Goal: Task Accomplishment & Management: Complete application form

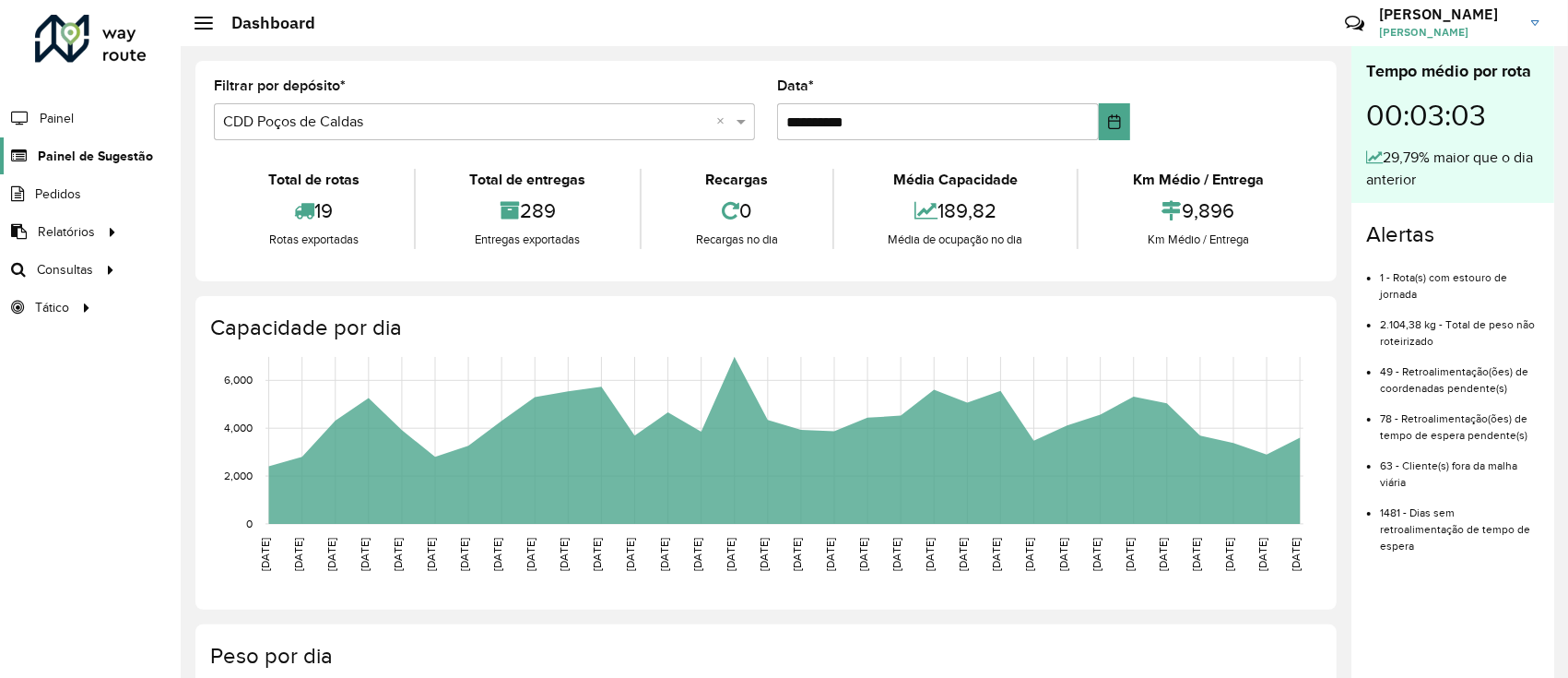
click at [90, 156] on span "Painel de Sugestão" at bounding box center [96, 156] width 116 height 19
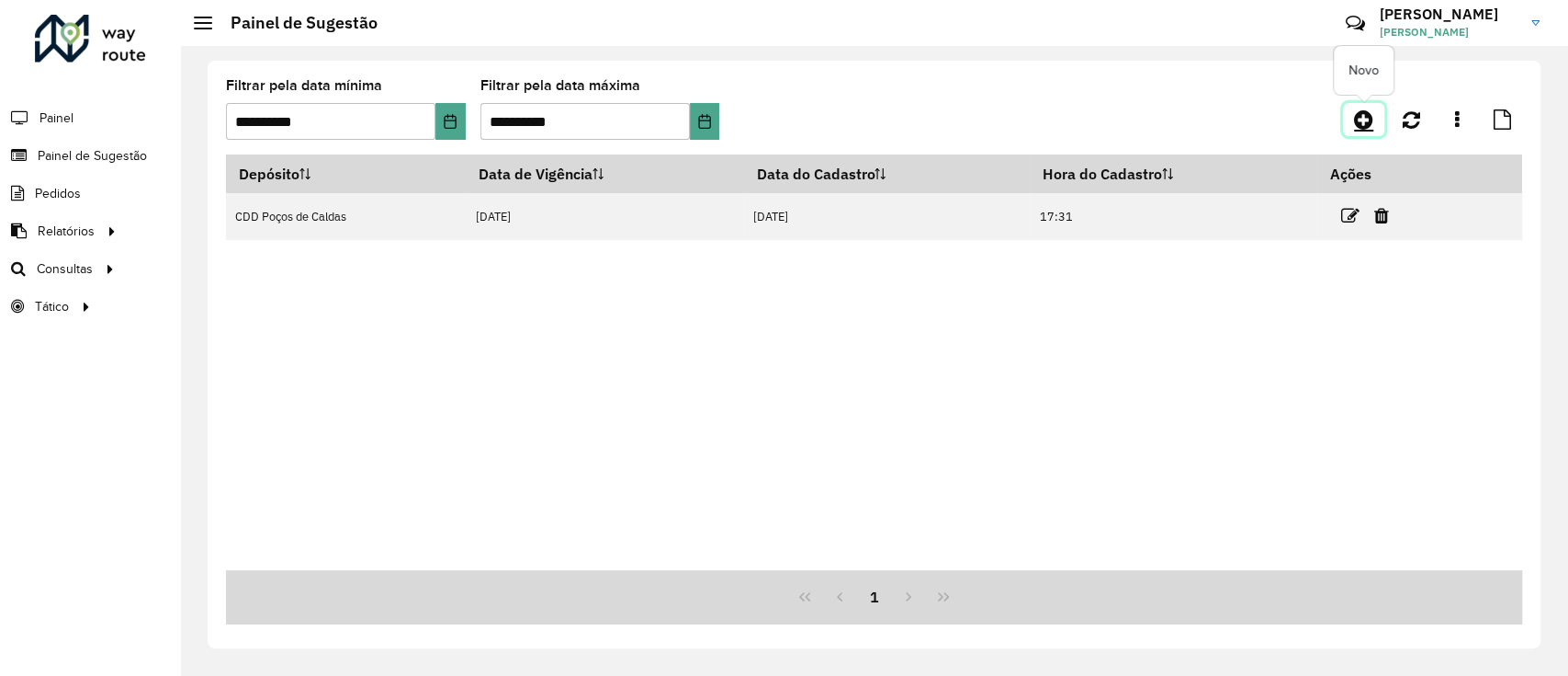
click at [1356, 119] on icon at bounding box center [1363, 119] width 19 height 22
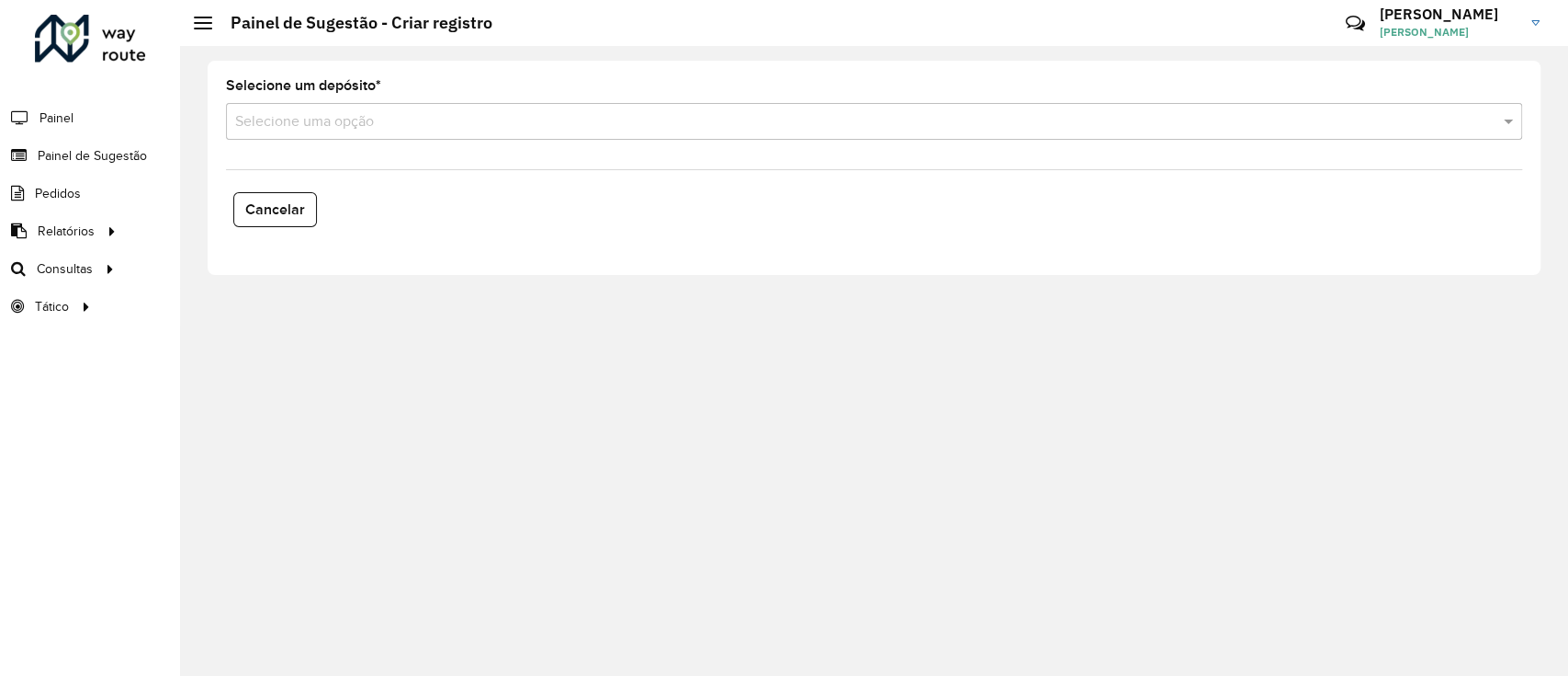
click at [382, 128] on input "text" at bounding box center [855, 122] width 1241 height 22
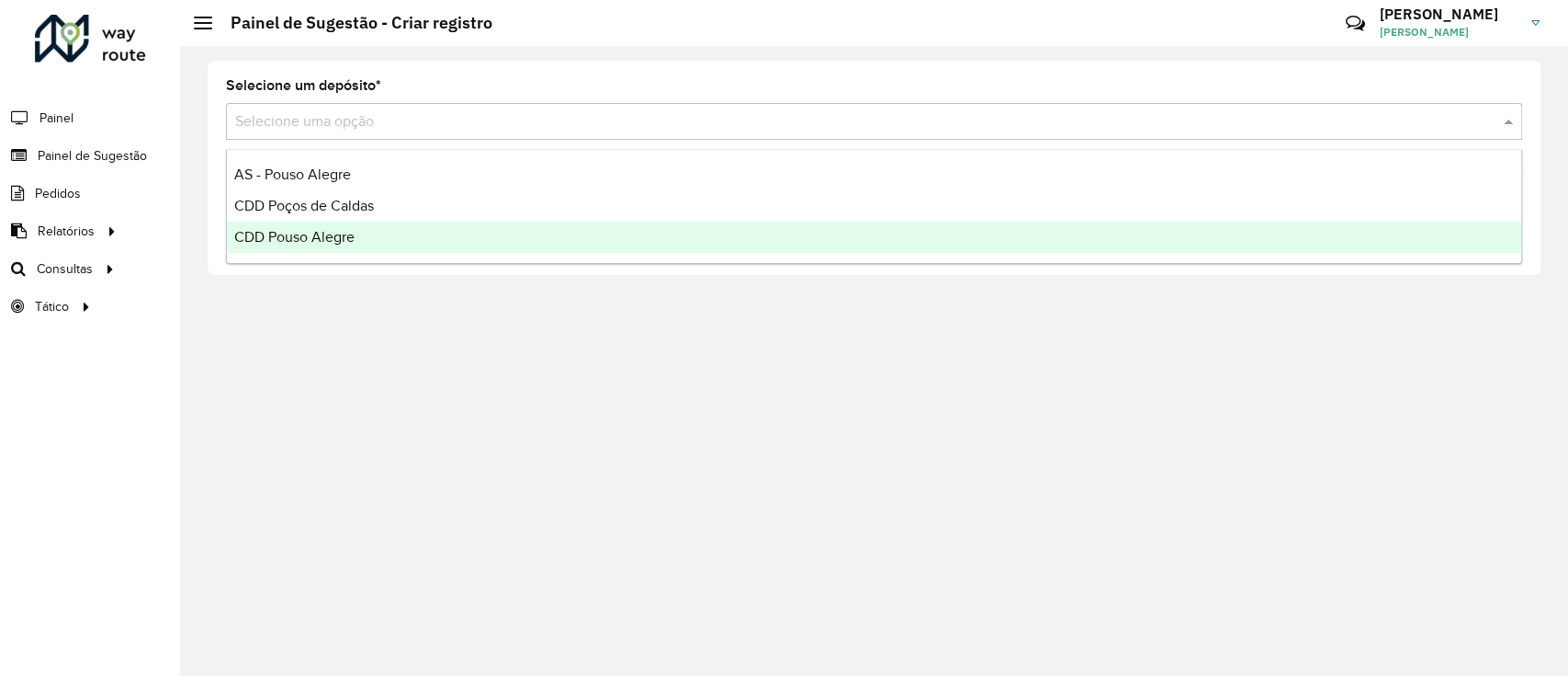
click at [352, 226] on div "CDD Pouso Alegre" at bounding box center [874, 237] width 1294 height 31
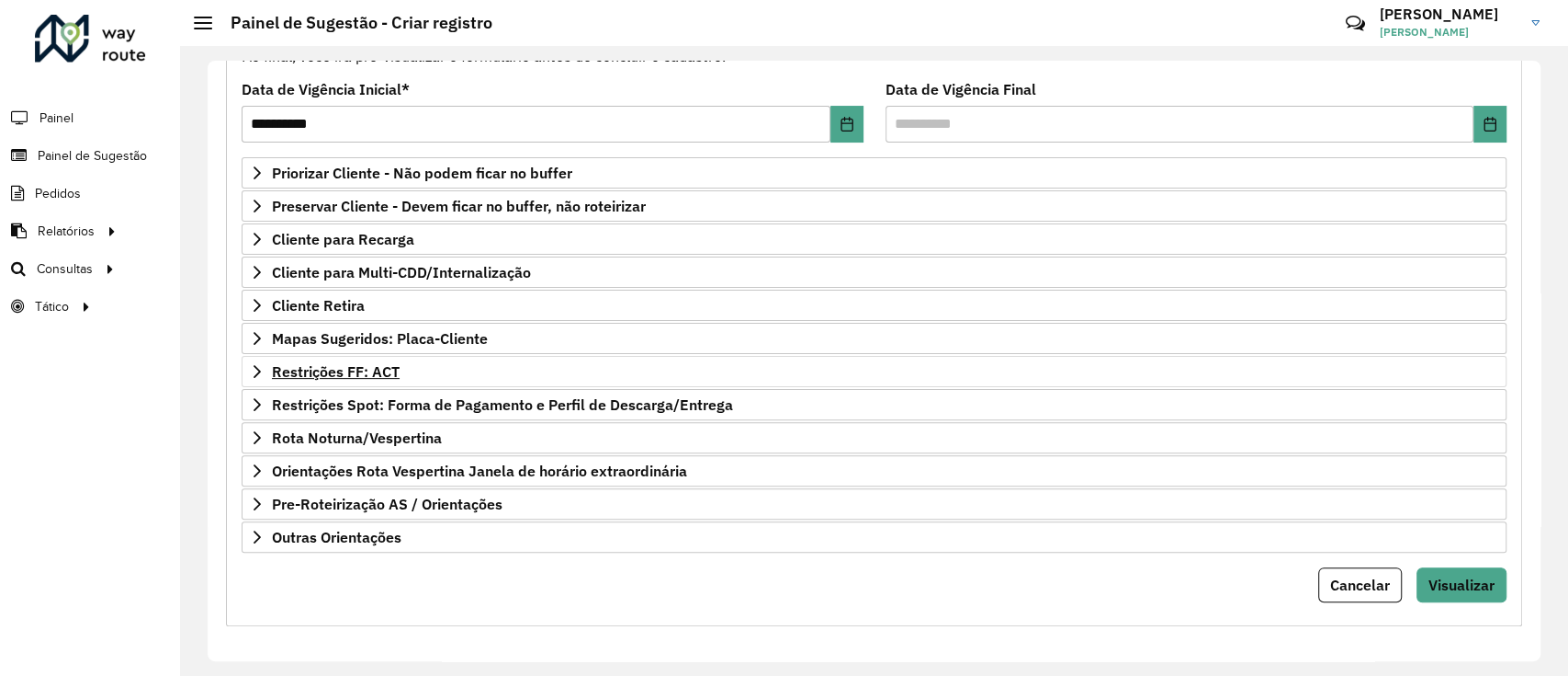
scroll to position [236, 0]
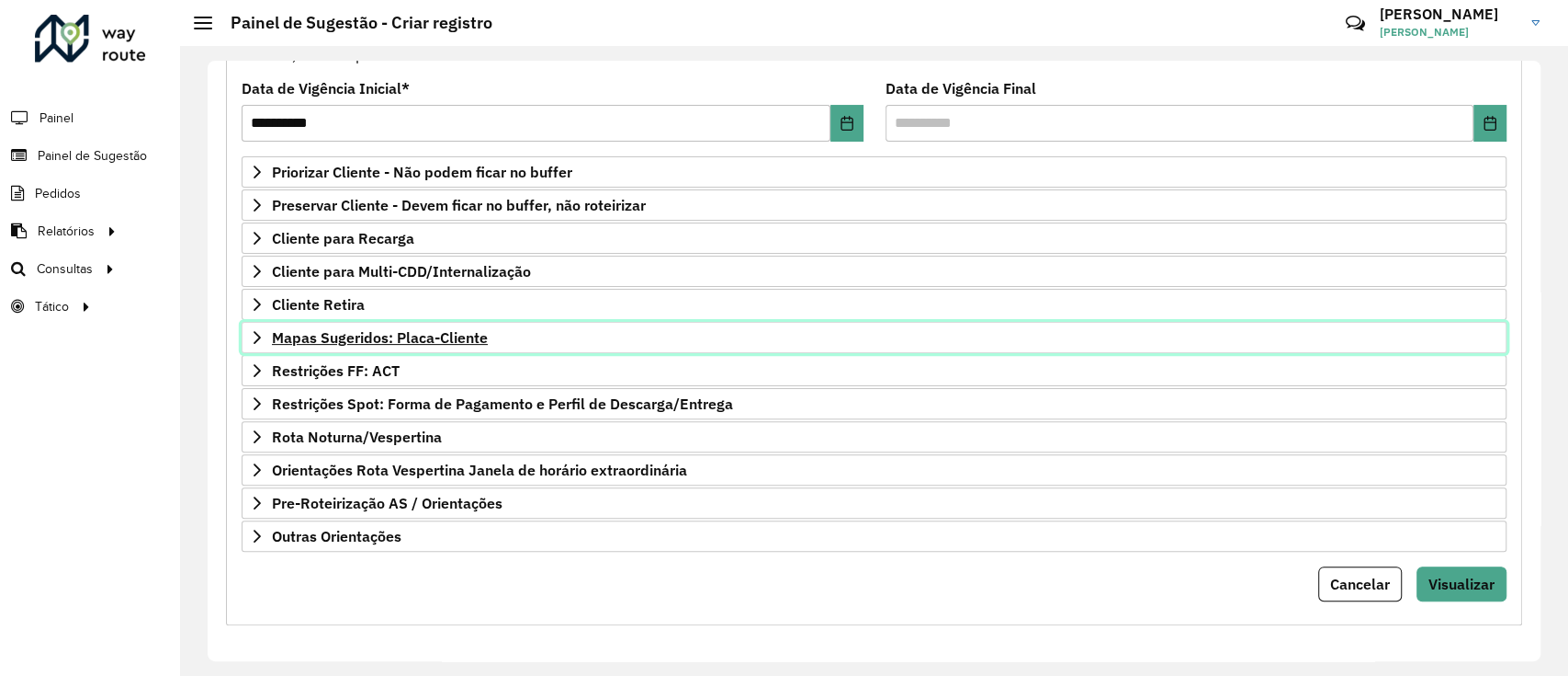
click at [430, 324] on link "Mapas Sugeridos: Placa-Cliente" at bounding box center [874, 337] width 1264 height 31
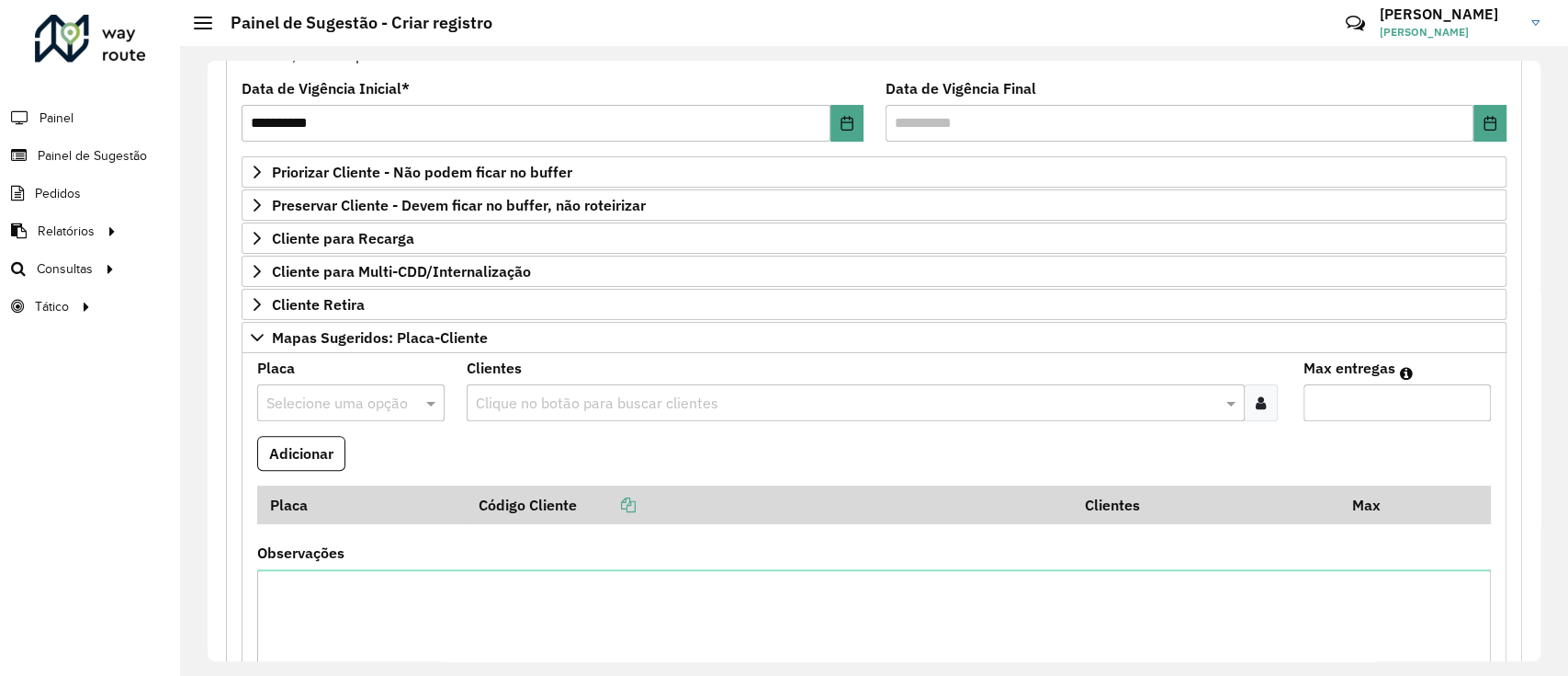
click at [394, 386] on div "Selecione uma opção" at bounding box center [351, 402] width 188 height 37
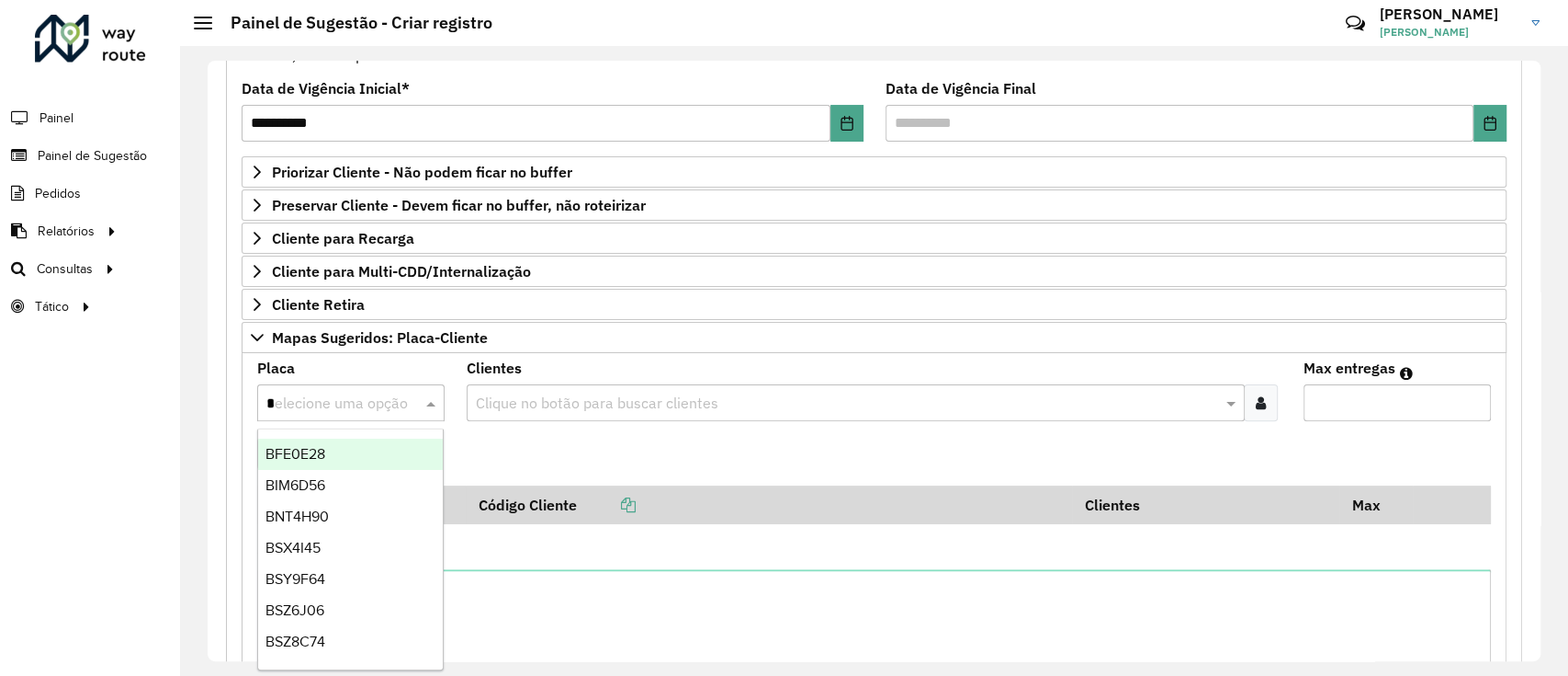
type input "**"
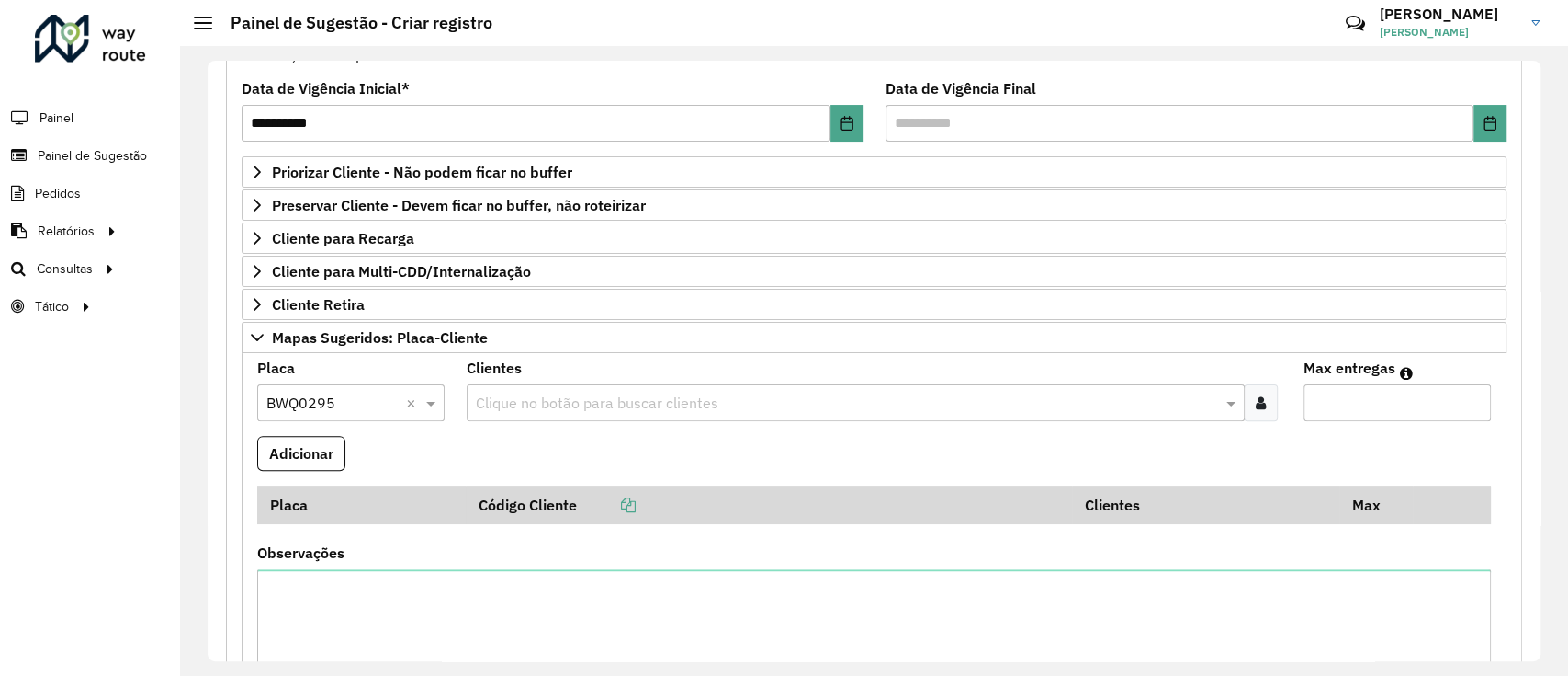
click at [535, 386] on div "Clique no botão para buscar clientes" at bounding box center [856, 402] width 778 height 37
click at [1240, 397] on span at bounding box center [1233, 402] width 23 height 22
click at [1249, 410] on div at bounding box center [1260, 402] width 34 height 37
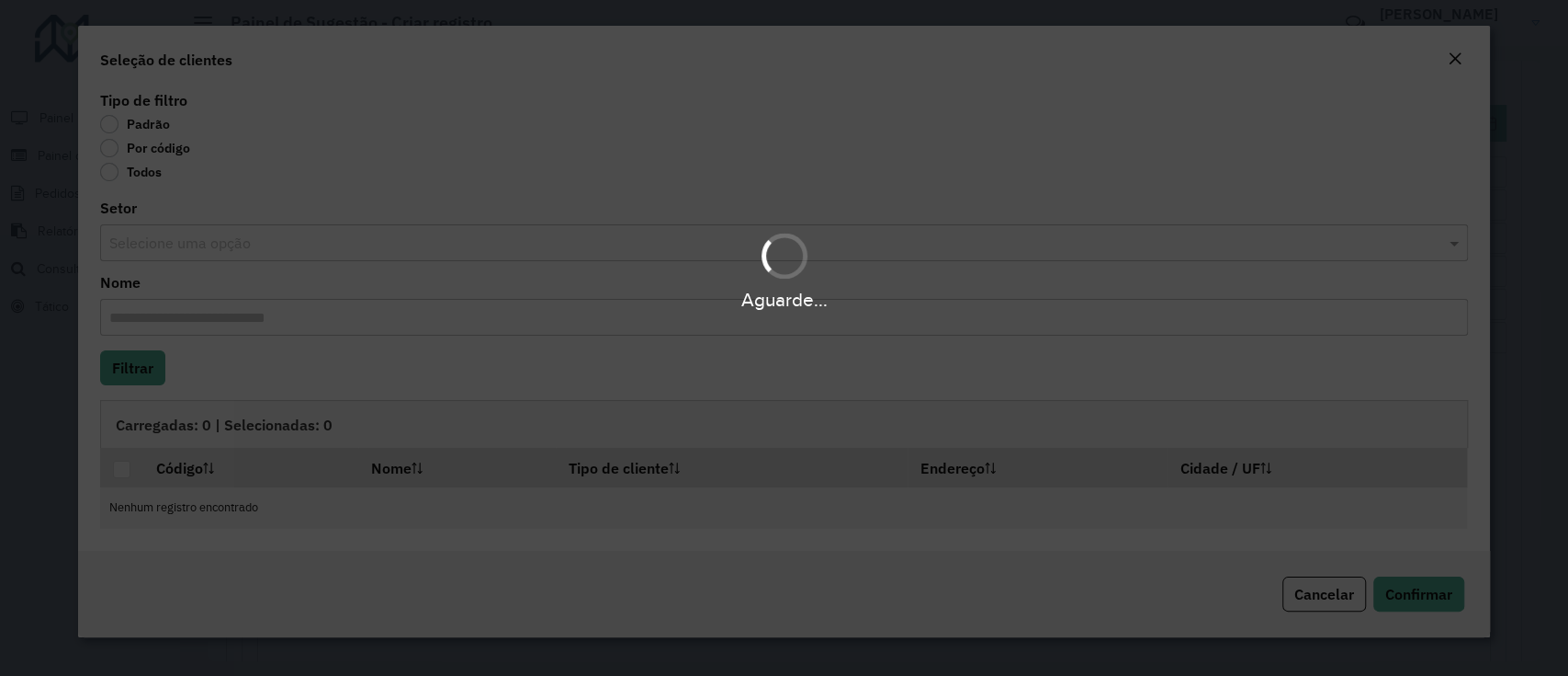
click at [147, 161] on div "Aguarde..." at bounding box center [784, 338] width 1568 height 676
click at [147, 153] on div "Aguarde..." at bounding box center [784, 338] width 1568 height 676
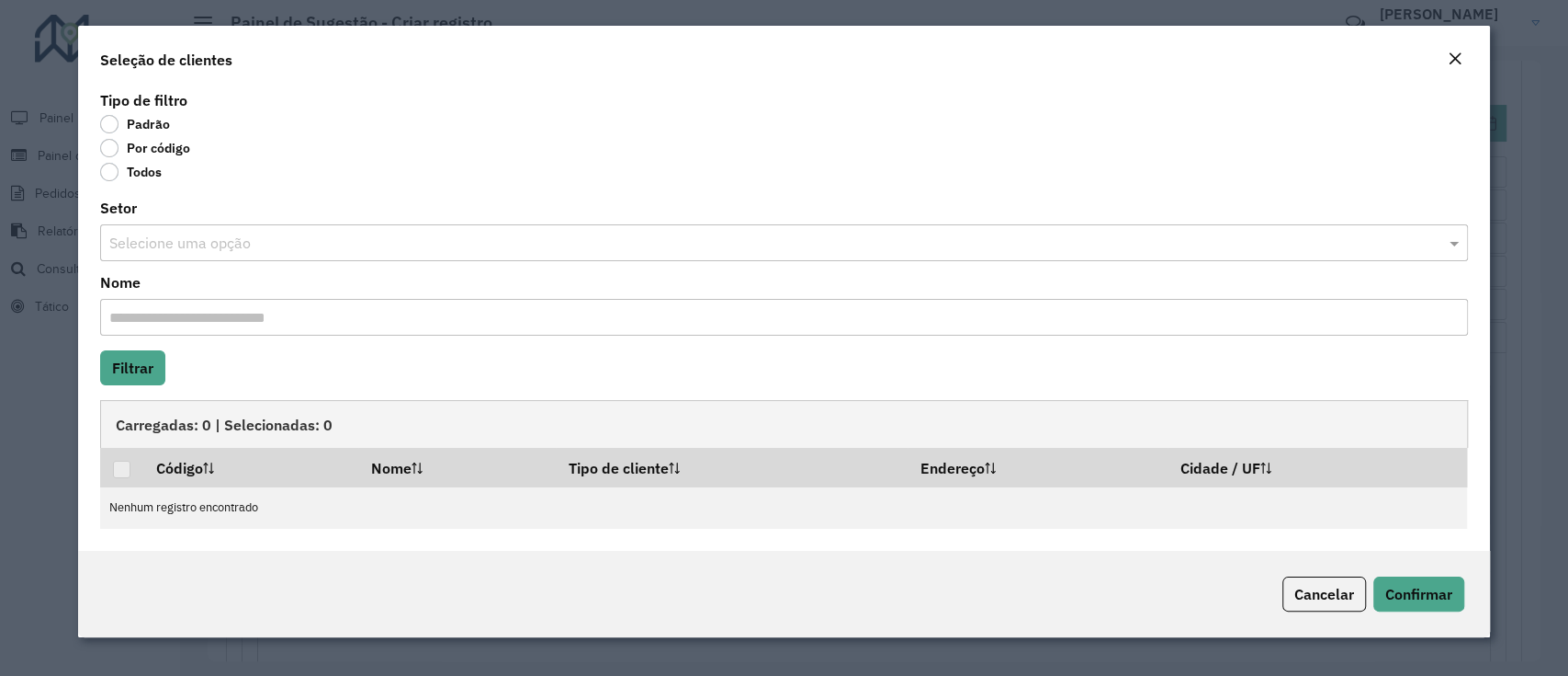
click at [147, 151] on label "Por código" at bounding box center [144, 147] width 90 height 18
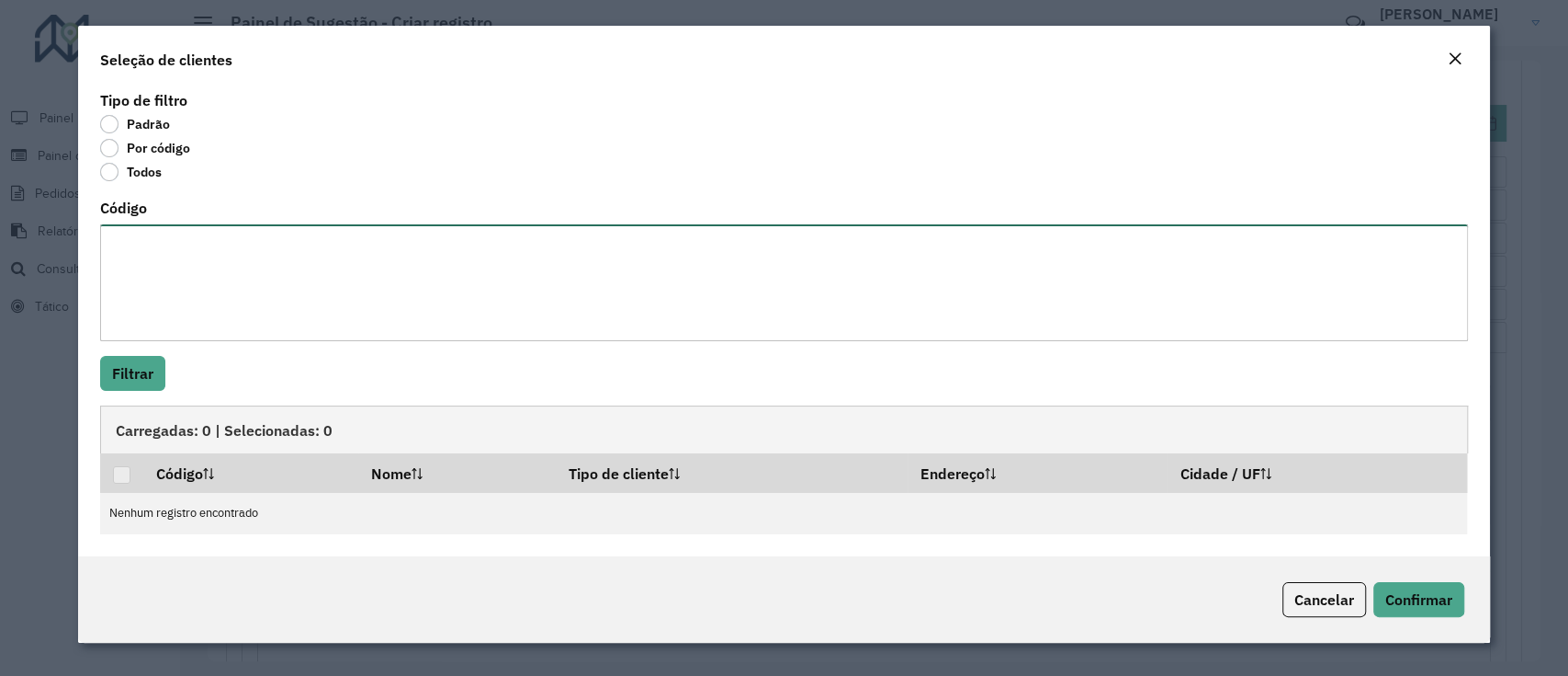
click at [142, 239] on textarea "Código" at bounding box center [783, 283] width 1367 height 117
paste textarea "***** **** *****"
type textarea "***** **** *****"
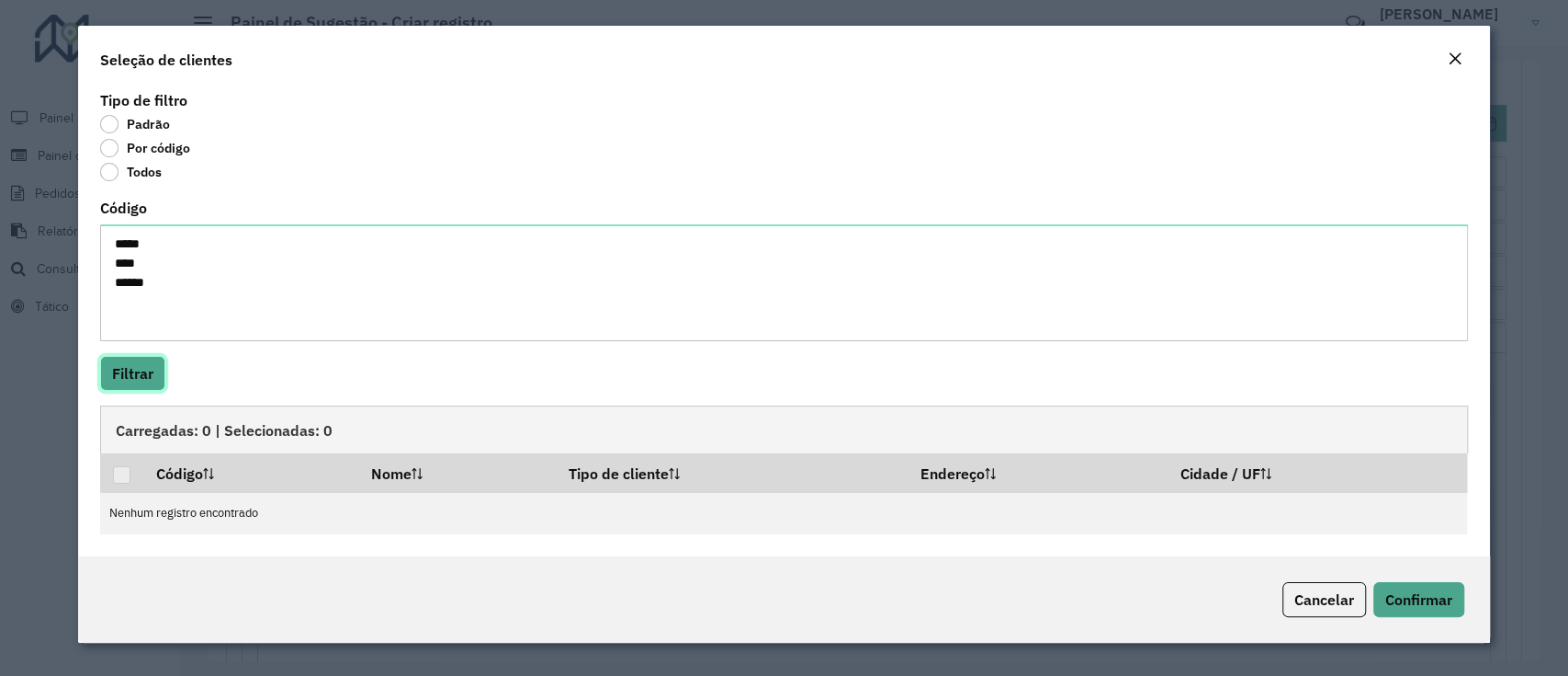
click at [147, 363] on button "Filtrar" at bounding box center [132, 373] width 65 height 35
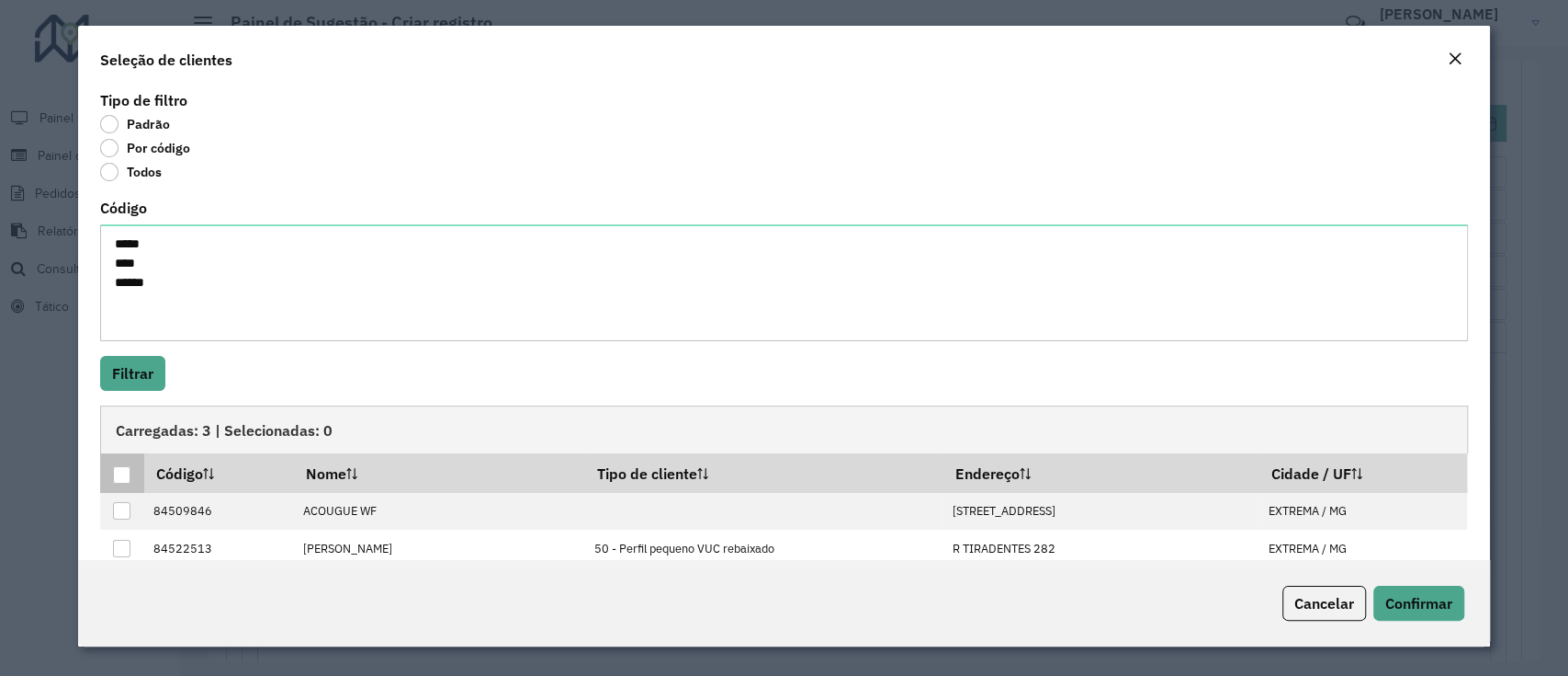
click at [118, 478] on div at bounding box center [122, 475] width 17 height 17
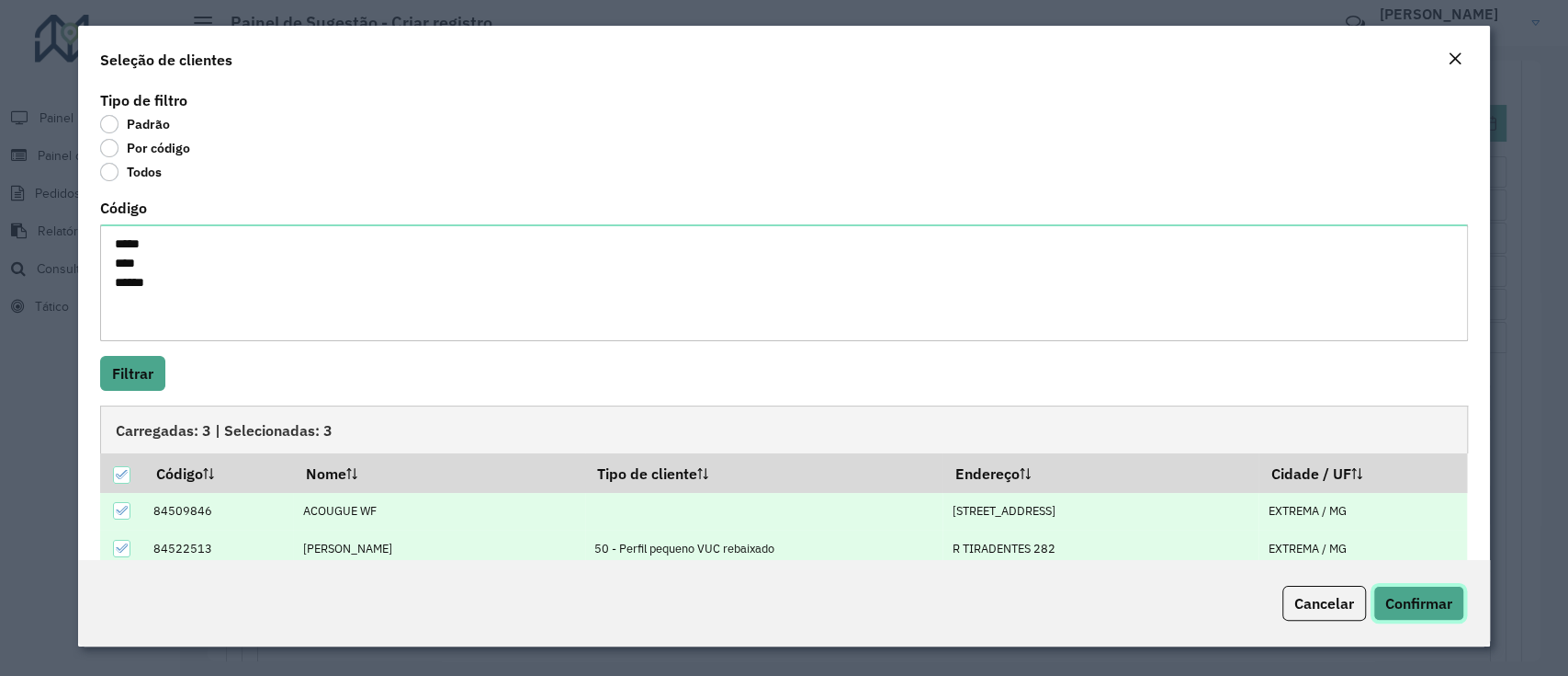
click at [1419, 612] on span "Confirmar" at bounding box center [1418, 602] width 67 height 18
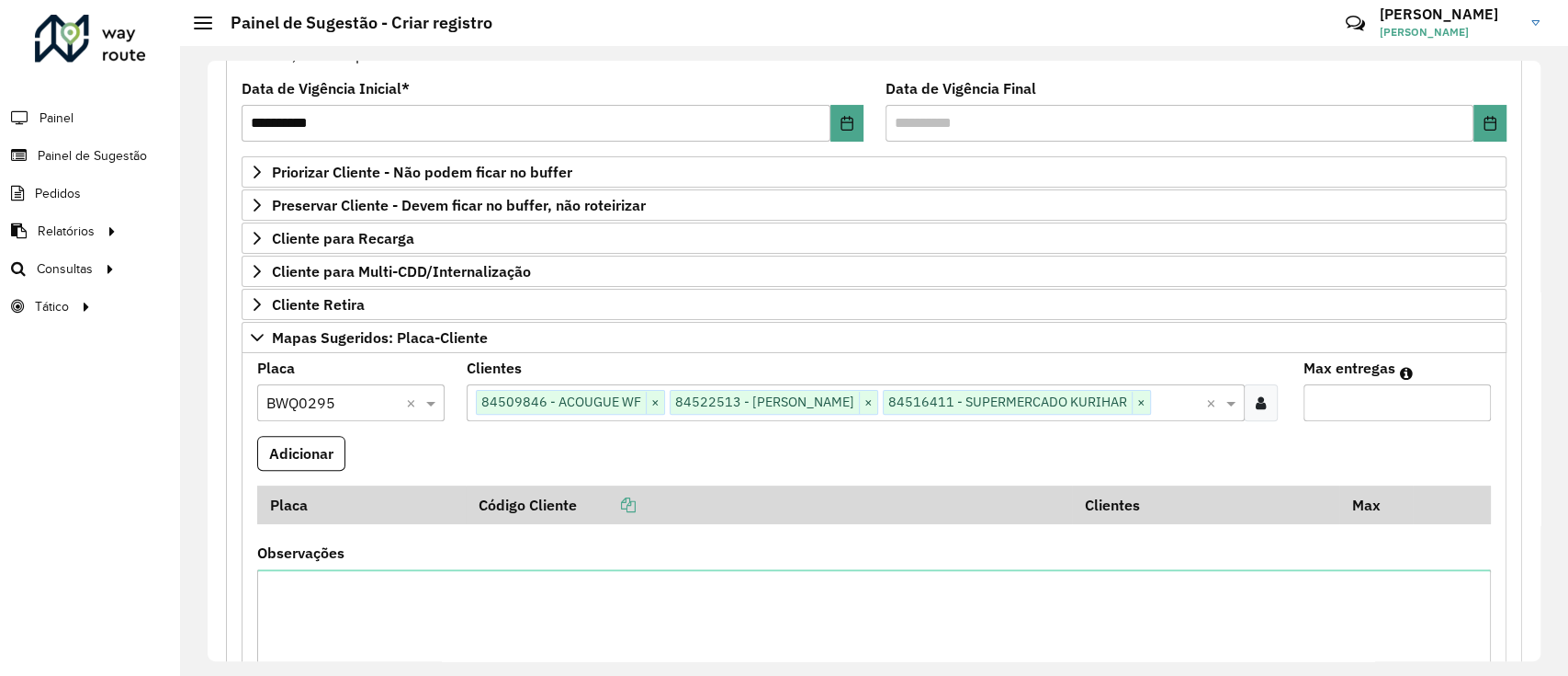
click at [1405, 405] on input "Max entregas" at bounding box center [1396, 402] width 188 height 37
type input "*"
click at [318, 465] on button "Adicionar" at bounding box center [301, 452] width 88 height 35
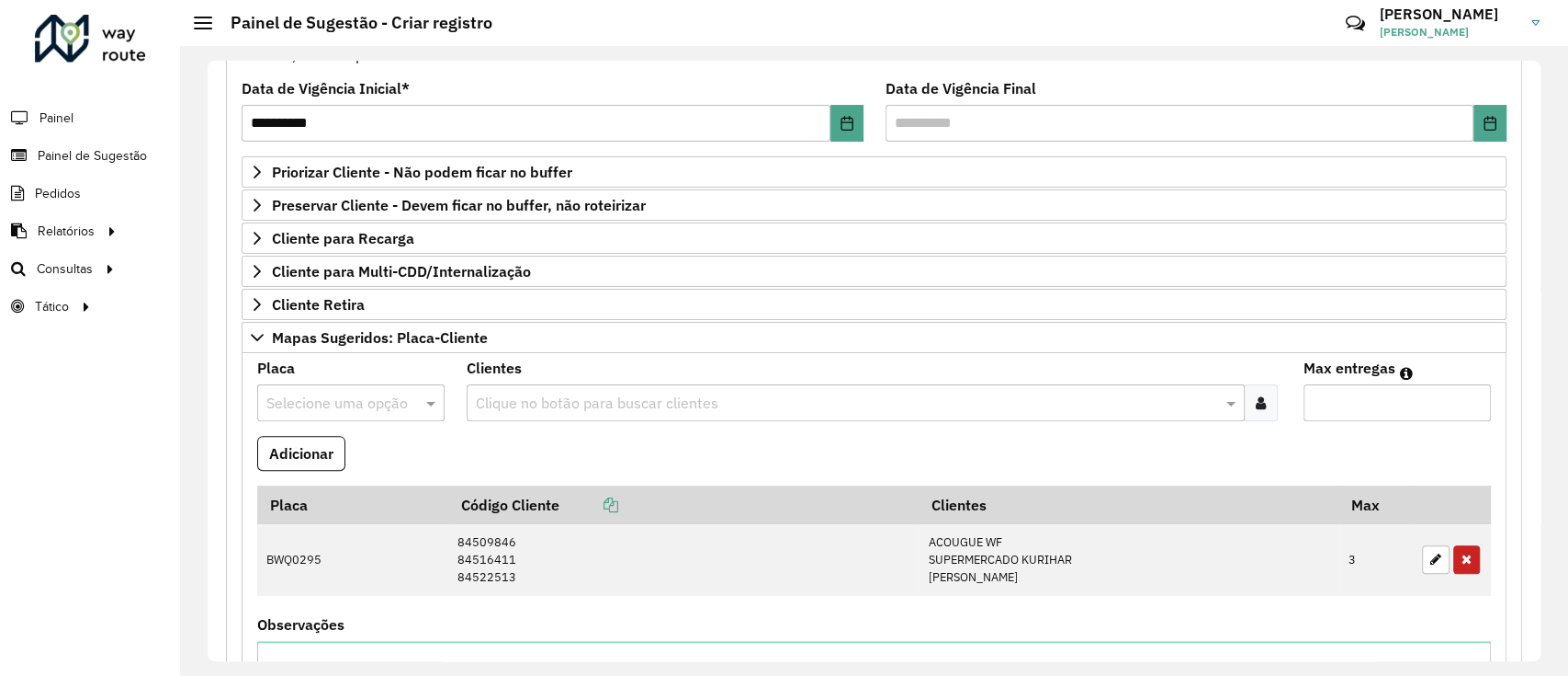
click at [382, 404] on input "text" at bounding box center [332, 403] width 132 height 22
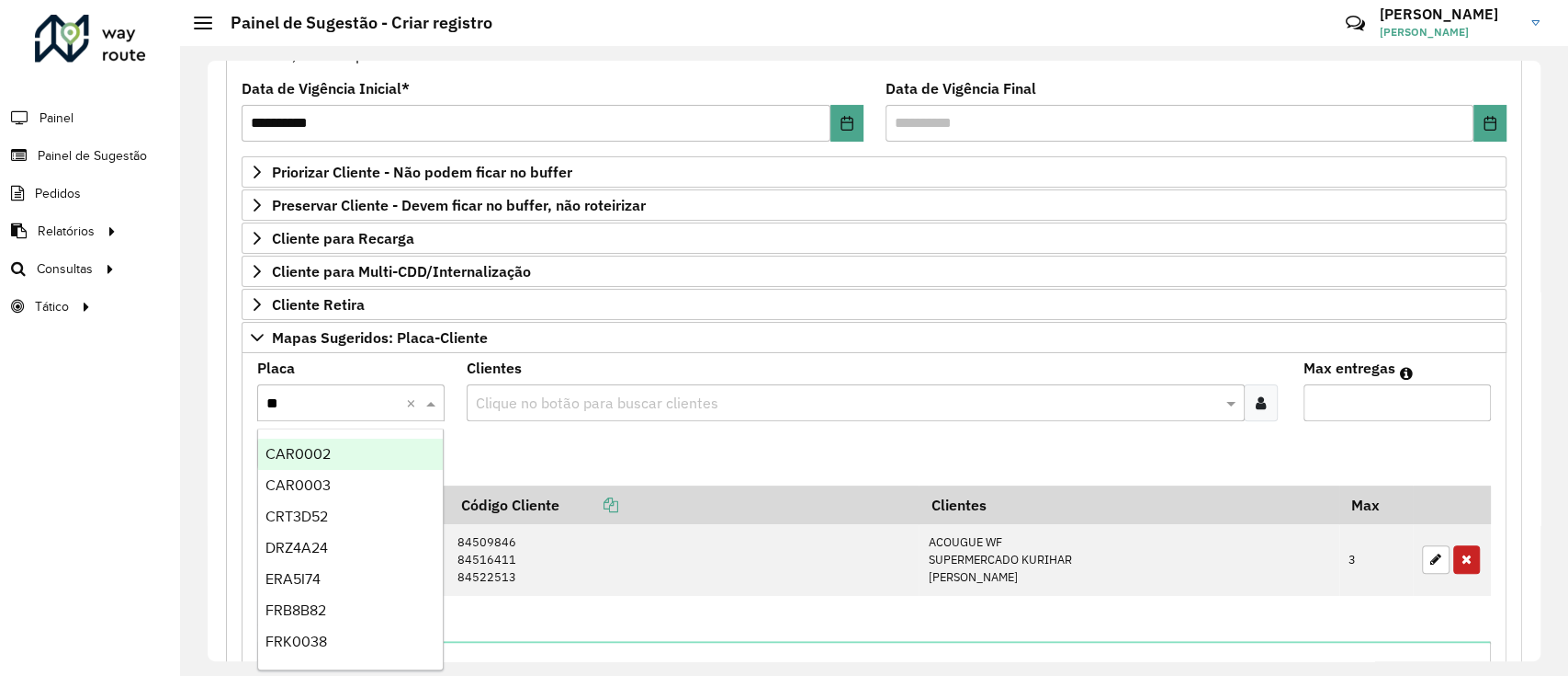
type input "***"
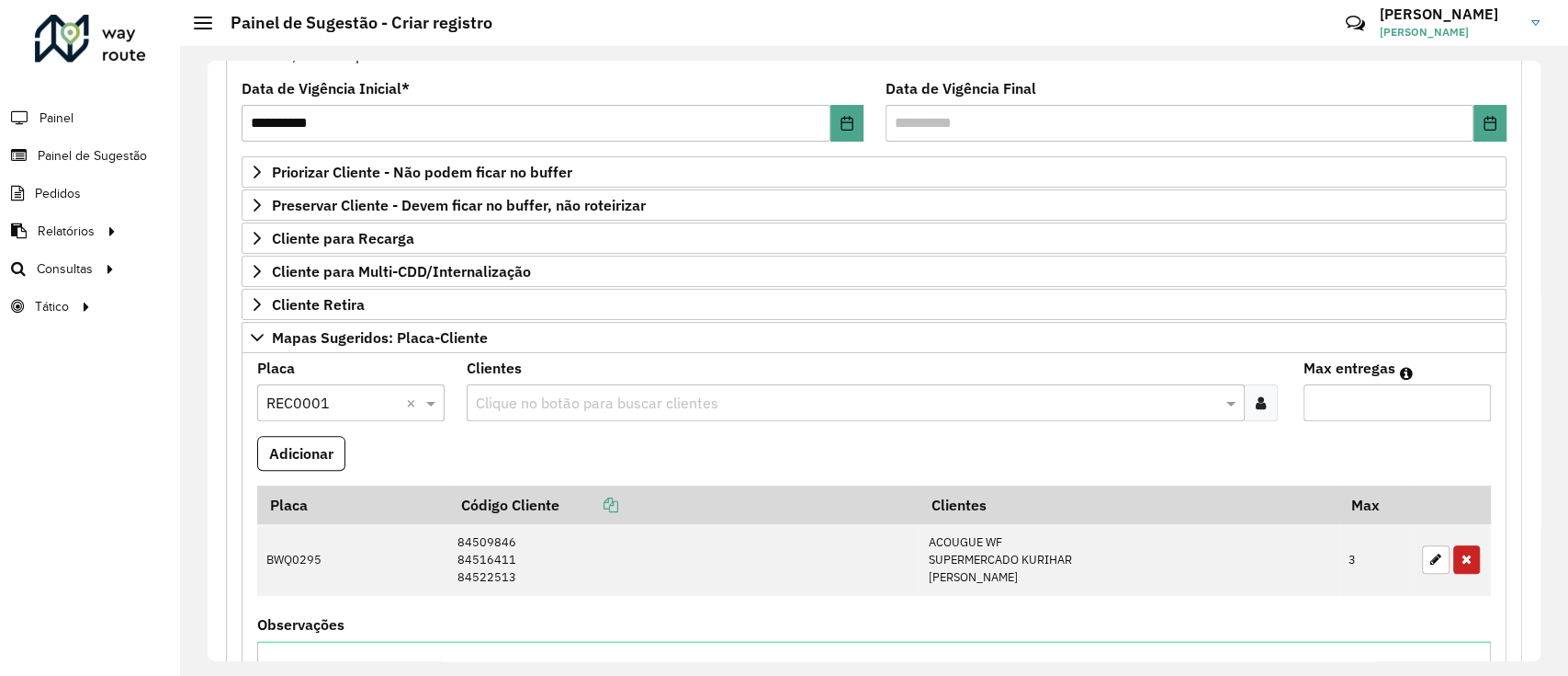
paste input "*****"
type input "*****"
type input "*"
click at [258, 435] on button "Adicionar" at bounding box center [301, 452] width 88 height 35
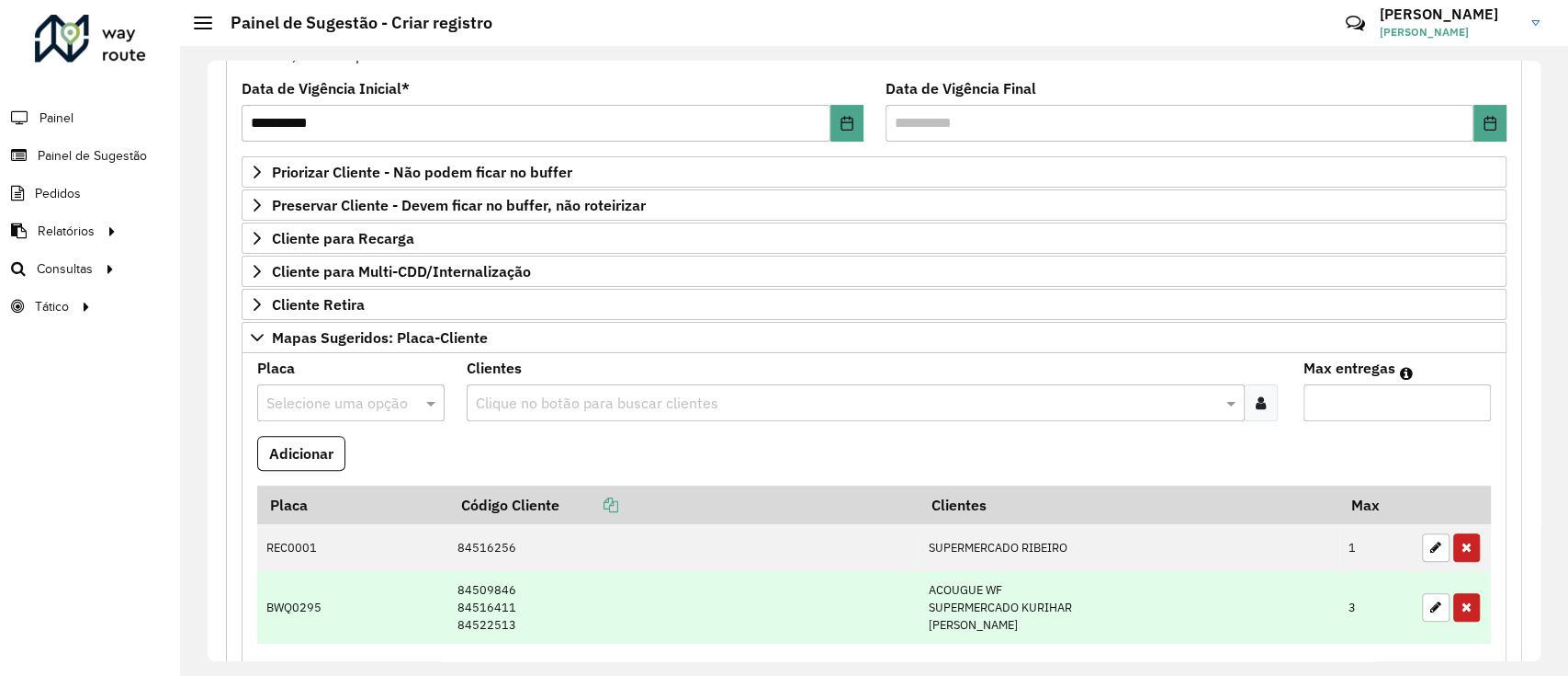
scroll to position [752, 0]
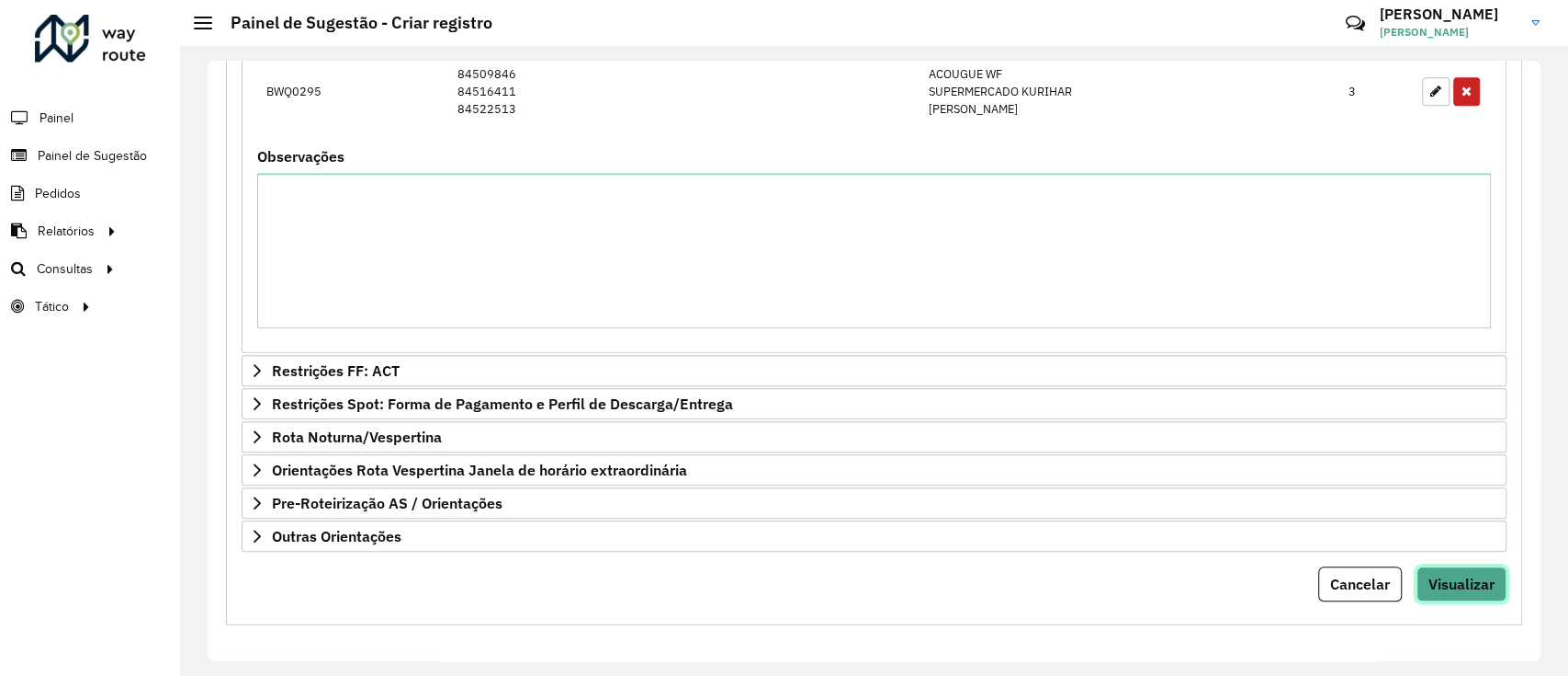
click at [1472, 586] on span "Visualizar" at bounding box center [1461, 583] width 66 height 18
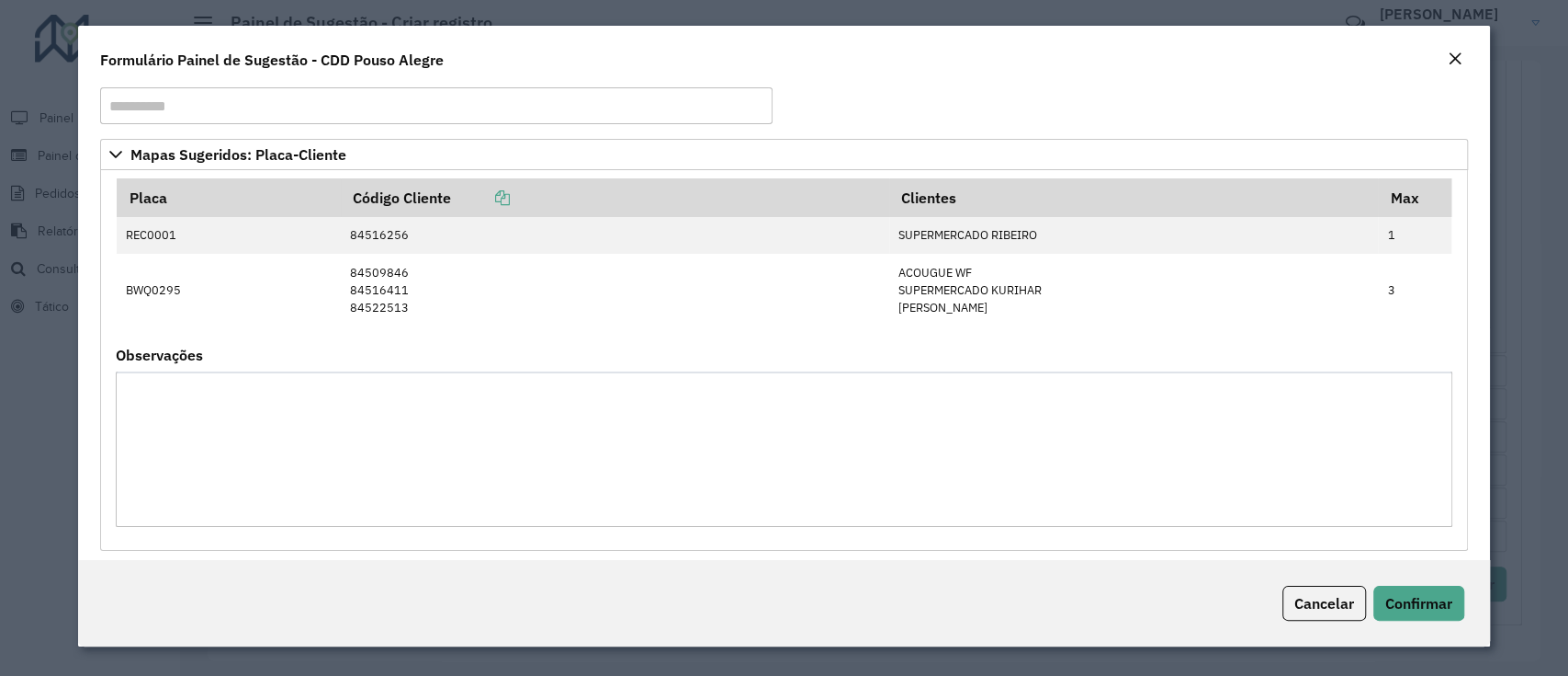
scroll to position [44, 0]
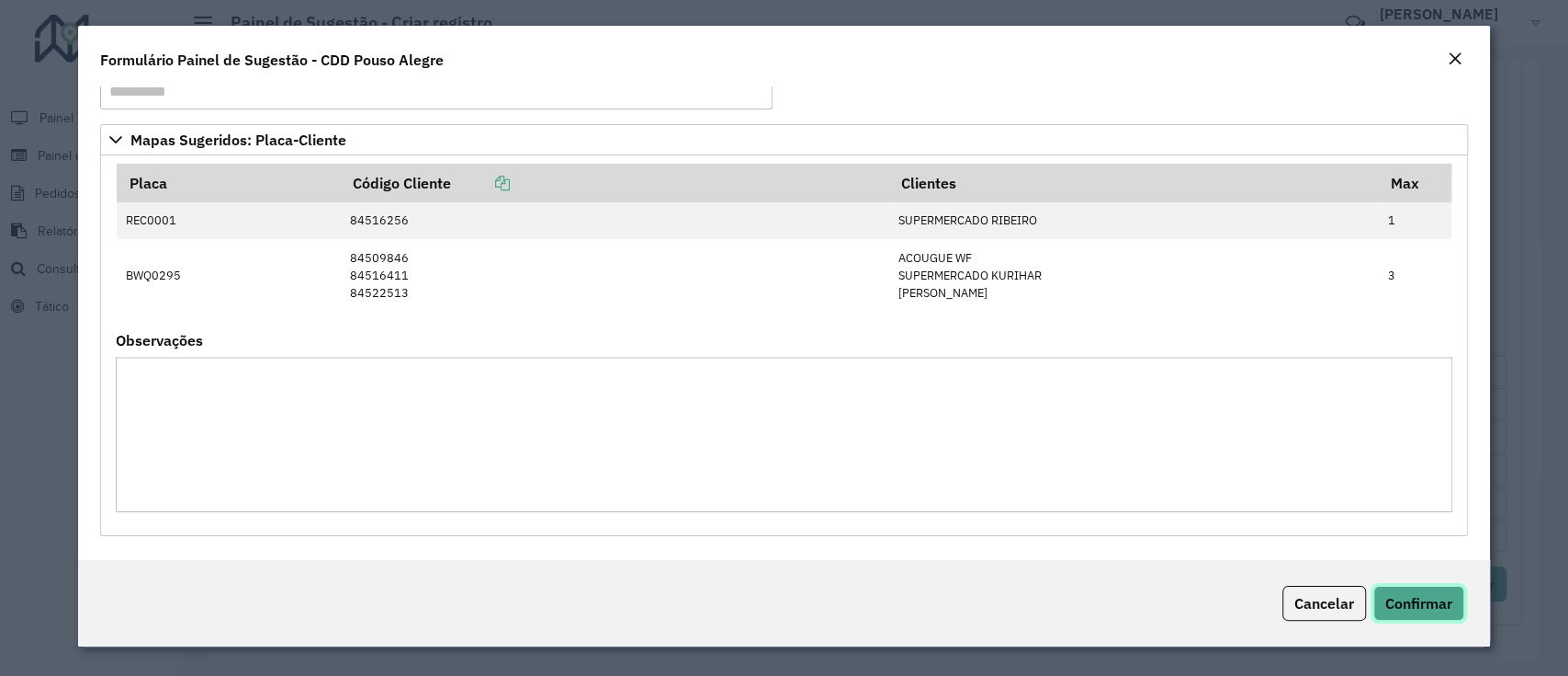
click at [1409, 604] on span "Confirmar" at bounding box center [1418, 602] width 67 height 18
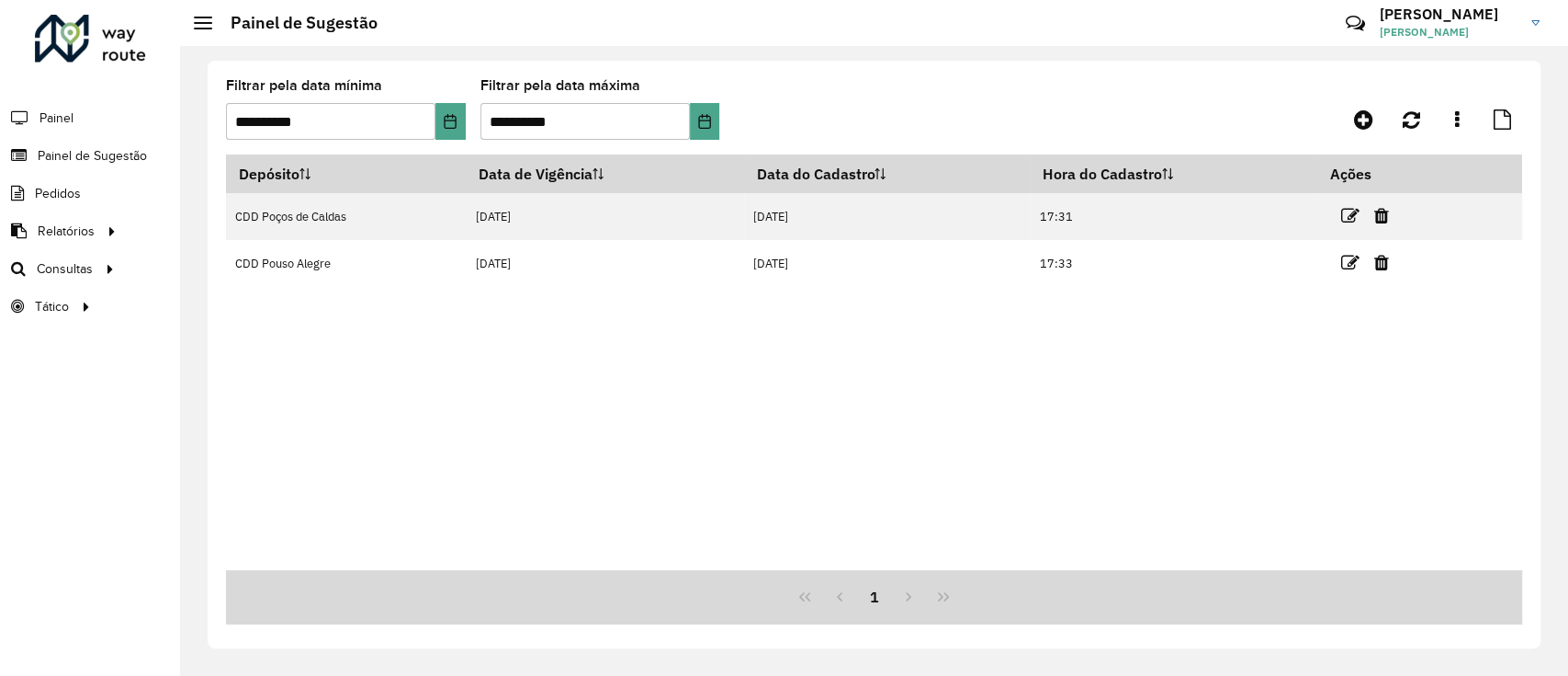
click at [977, 404] on div "Depósito Data de Vigência Data do Cadastro Hora do Cadastro Ações CDD Poços de …" at bounding box center [874, 363] width 1296 height 415
click at [1089, 425] on div "Depósito Data de Vigência Data do Cadastro Hora do Cadastro Ações CDD Poços de …" at bounding box center [874, 363] width 1296 height 415
